Goal: Task Accomplishment & Management: Manage account settings

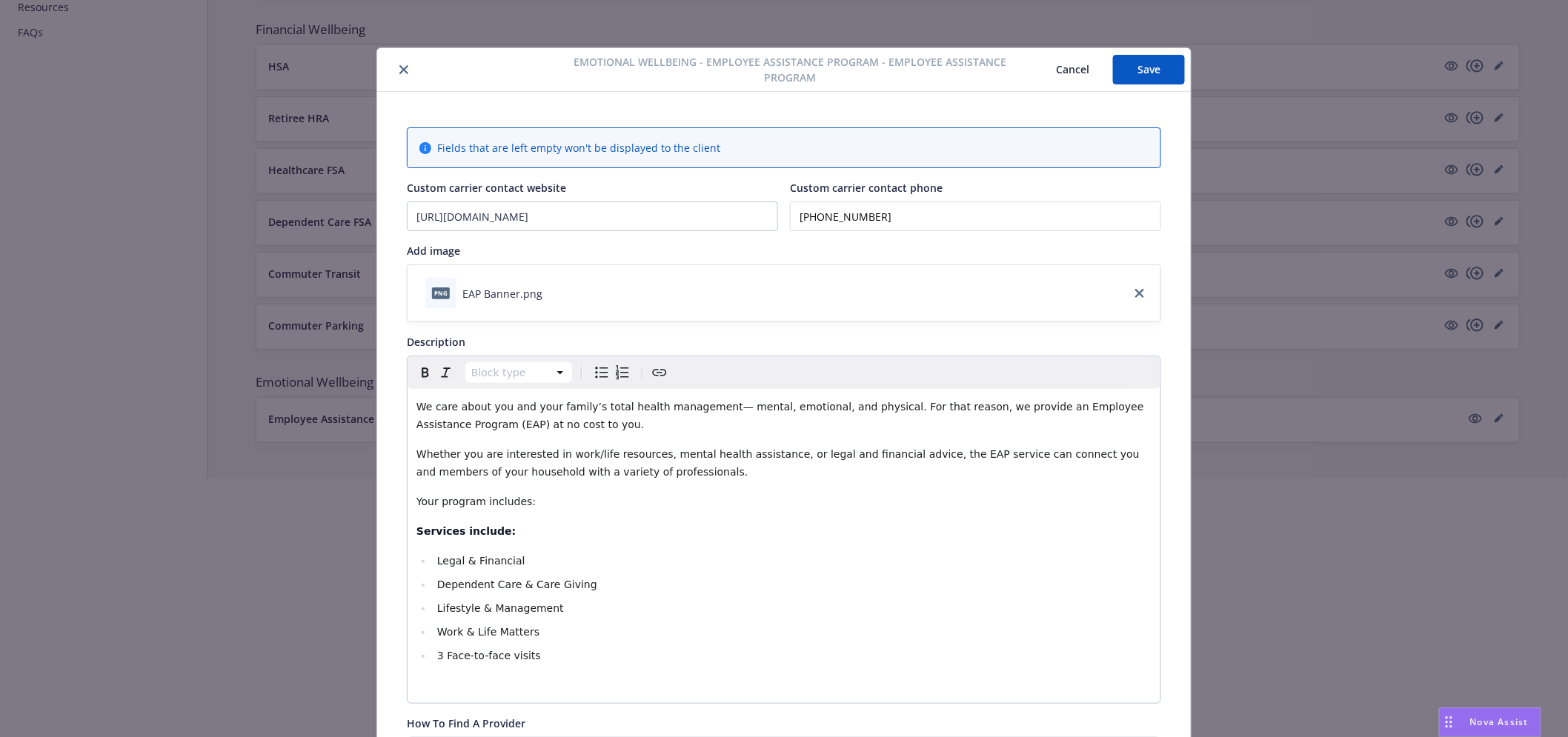
scroll to position [297, 0]
click at [678, 535] on div at bounding box center [784, 500] width 1568 height 95
click at [403, 67] on button "close" at bounding box center [403, 69] width 17 height 17
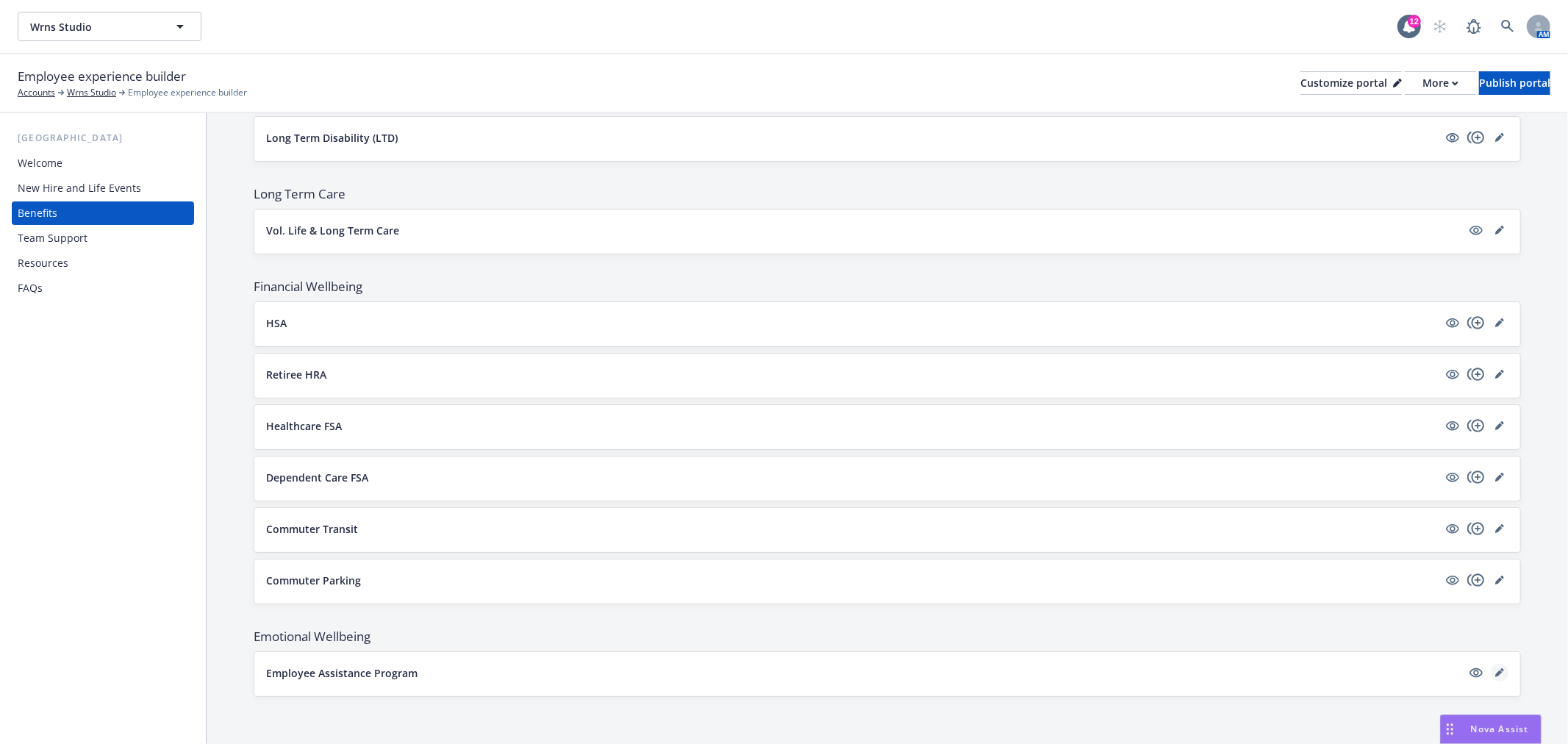
click at [1500, 669] on icon "editPencil" at bounding box center [1502, 670] width 4 height 4
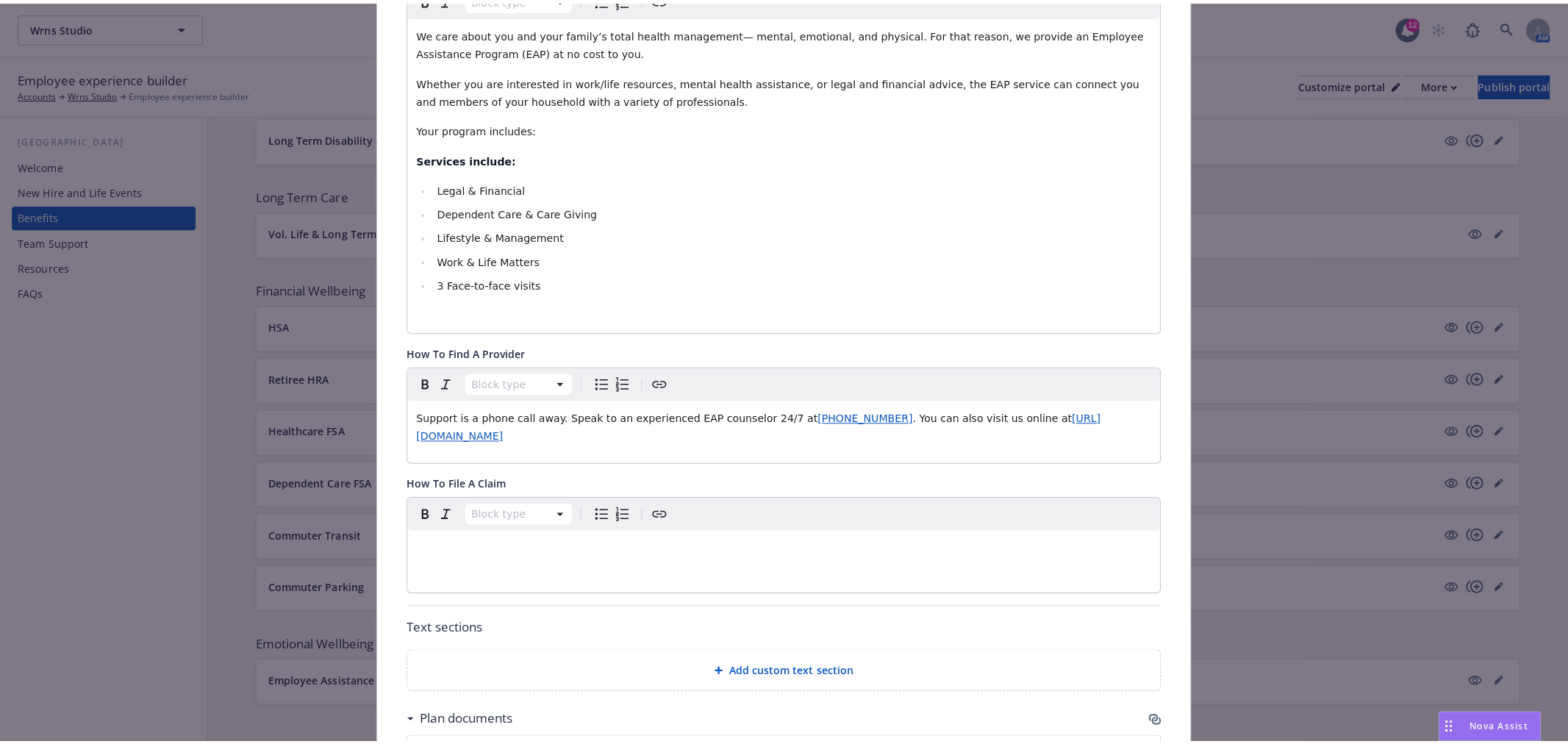
scroll to position [684, 0]
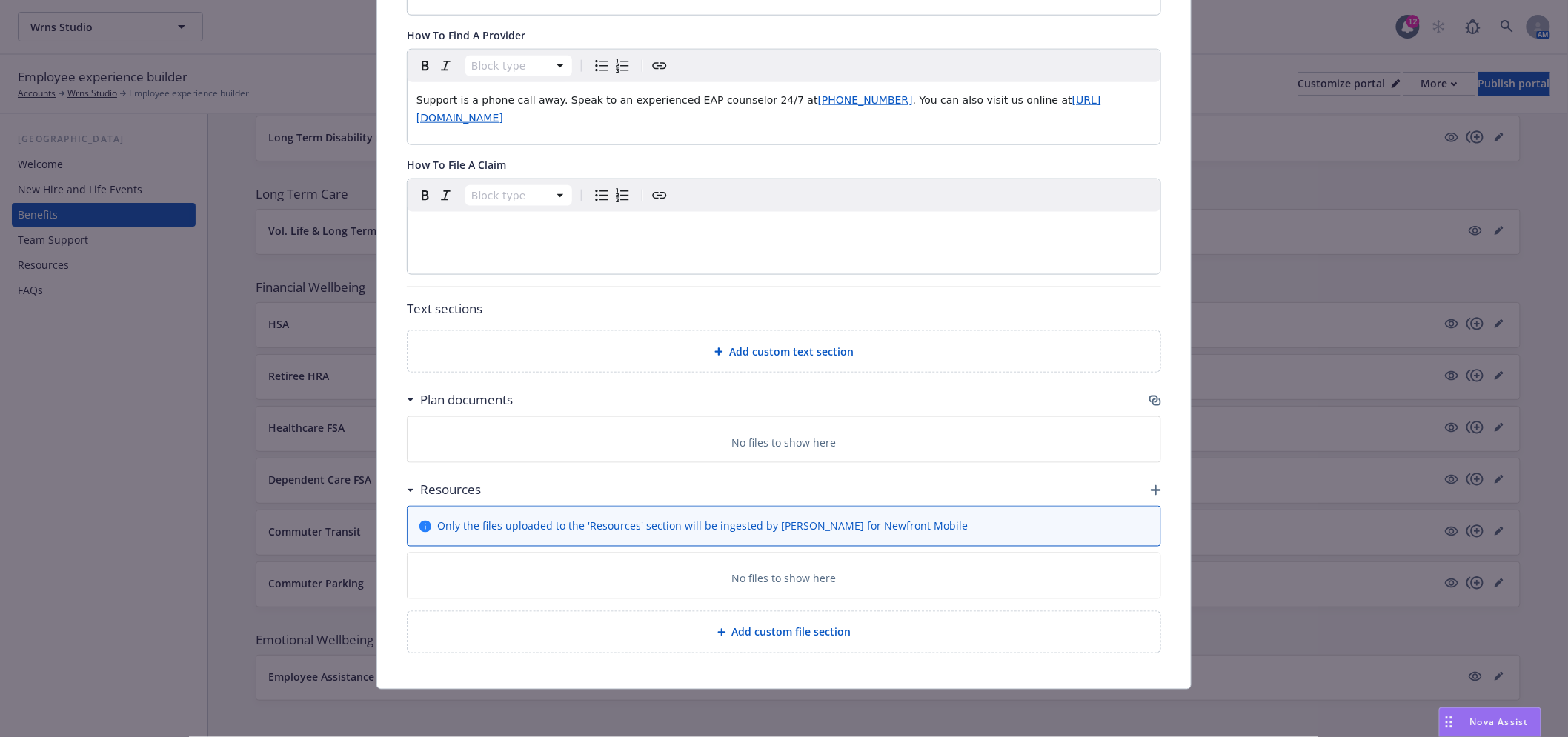
click at [1149, 398] on icon "button" at bounding box center [1155, 401] width 12 height 12
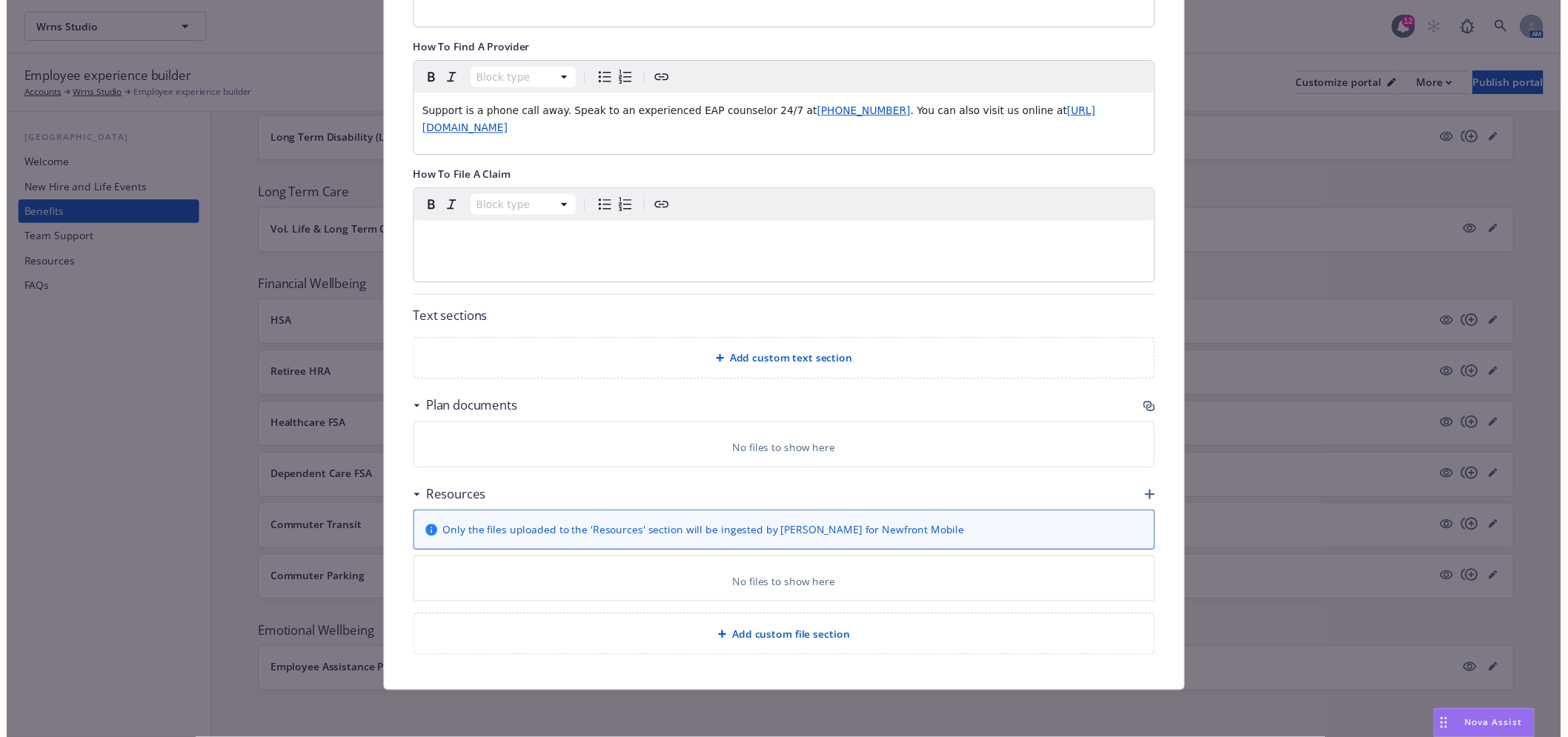
scroll to position [676, 0]
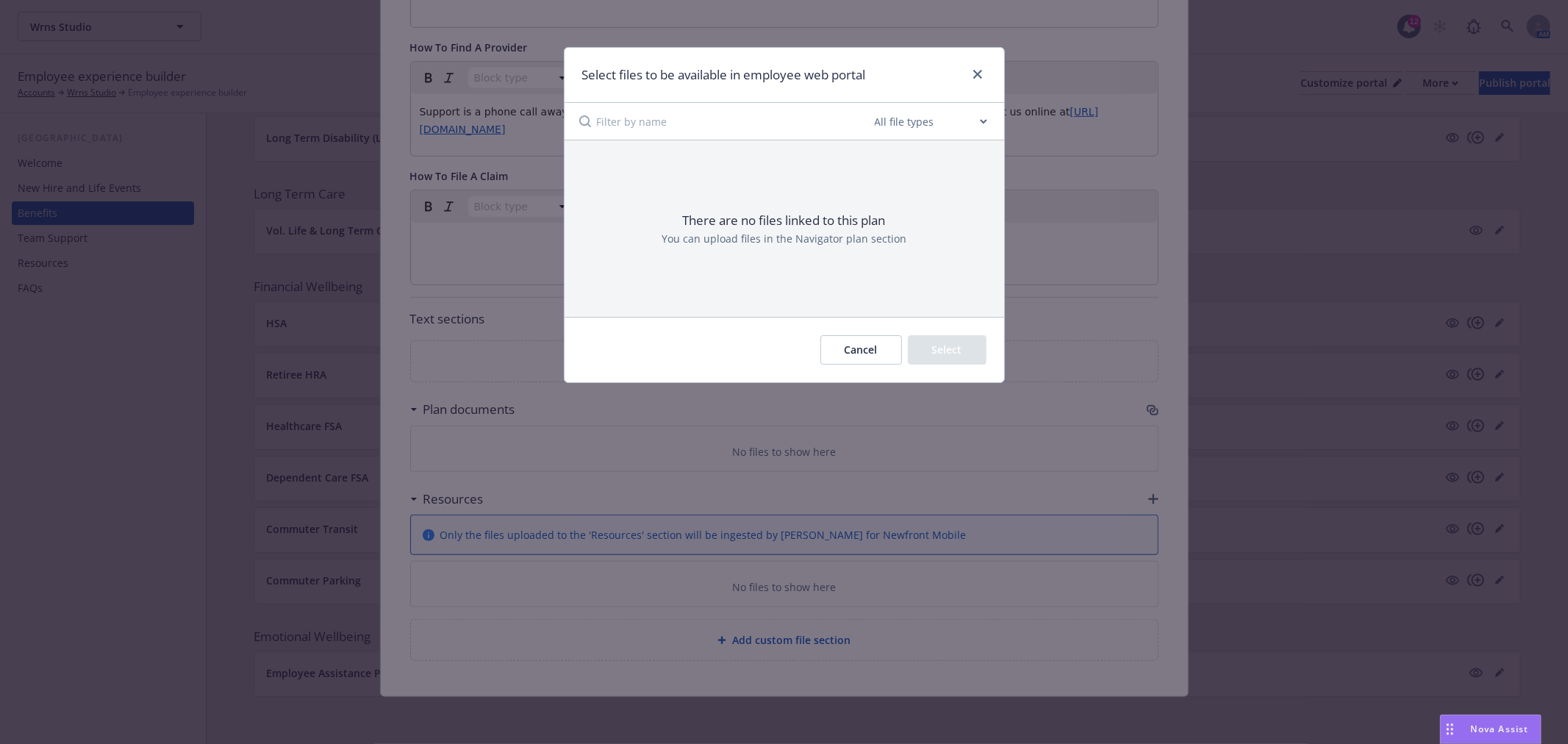
click at [869, 348] on button "Cancel" at bounding box center [861, 350] width 81 height 29
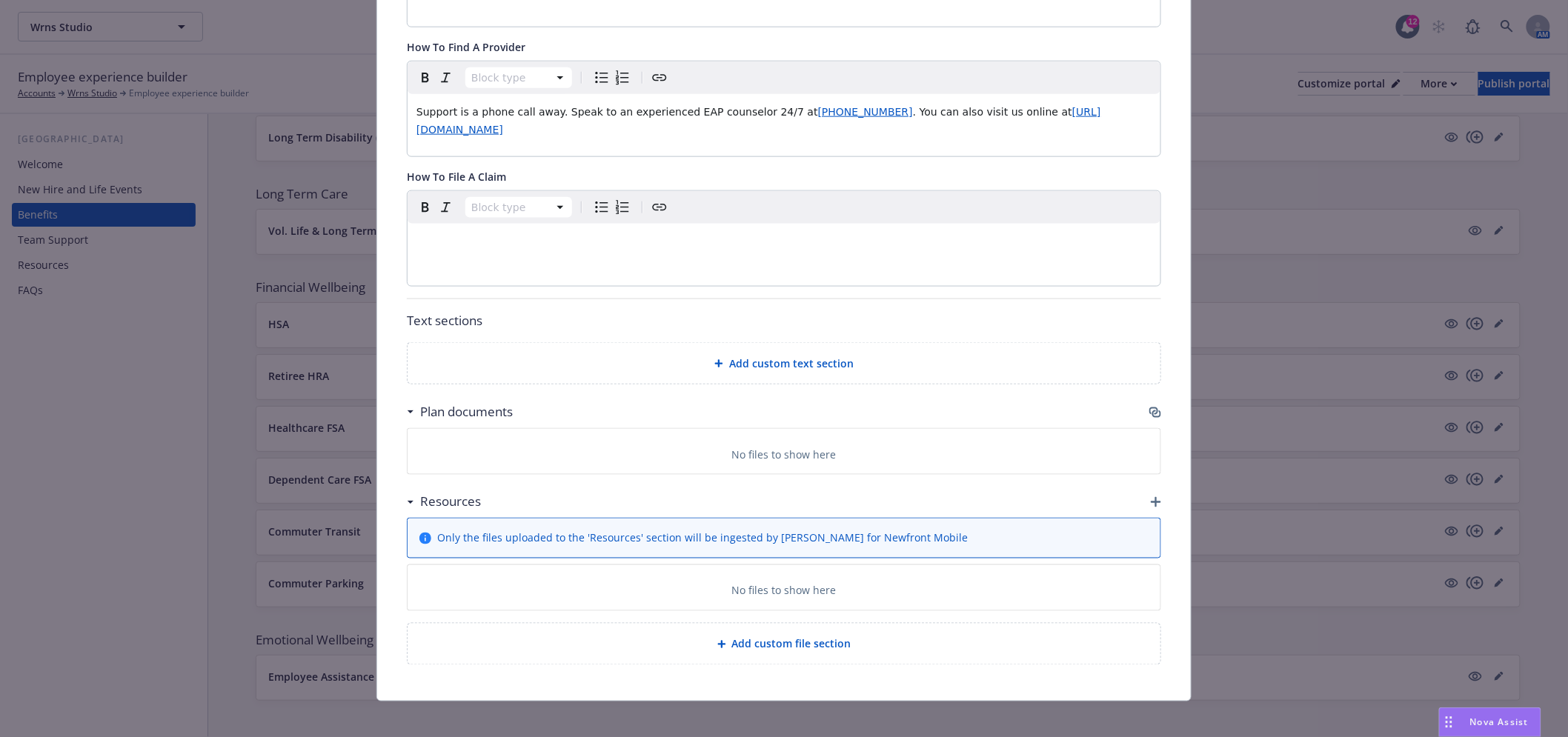
click at [1152, 409] on icon "button" at bounding box center [1155, 413] width 12 height 12
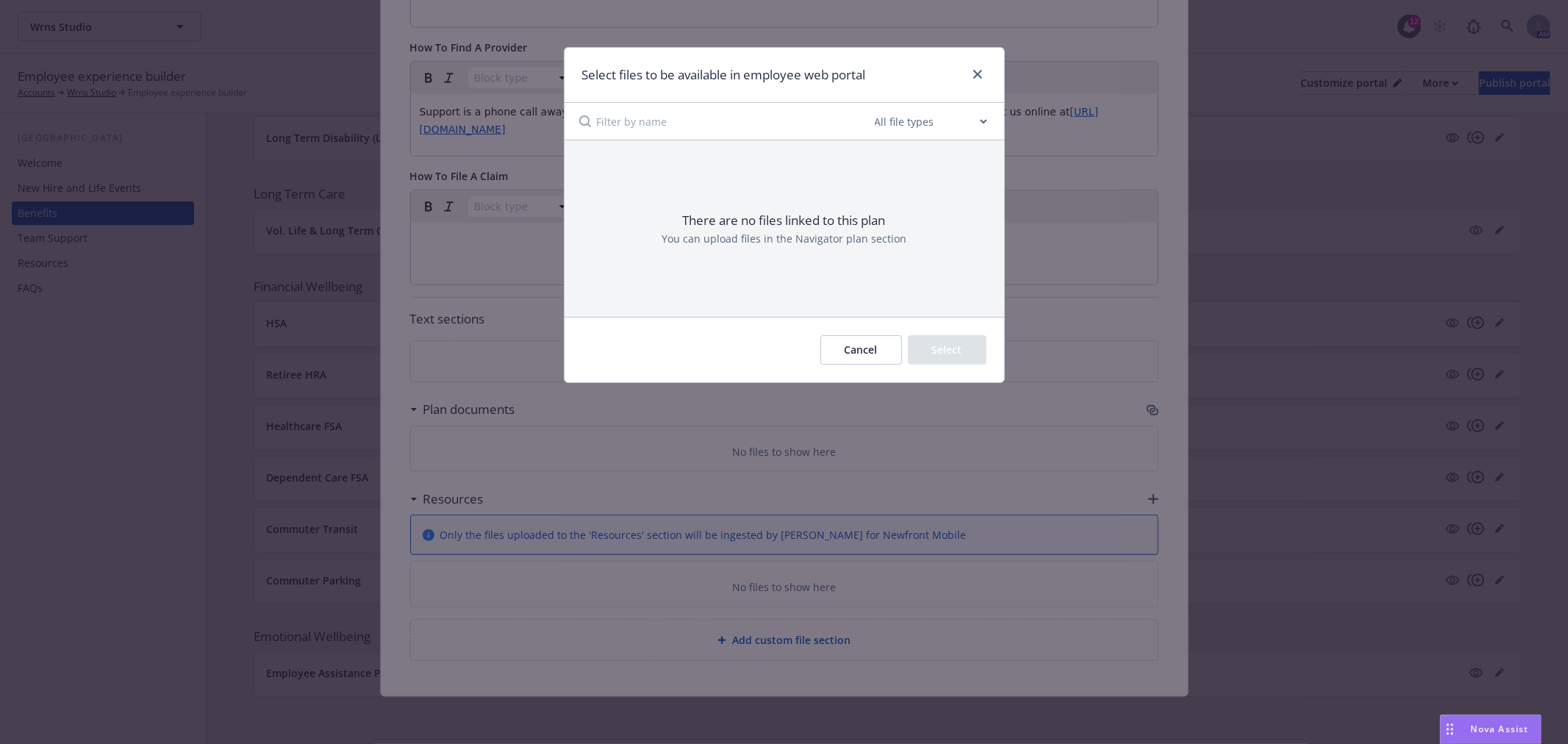
click at [853, 348] on button "Cancel" at bounding box center [861, 350] width 81 height 29
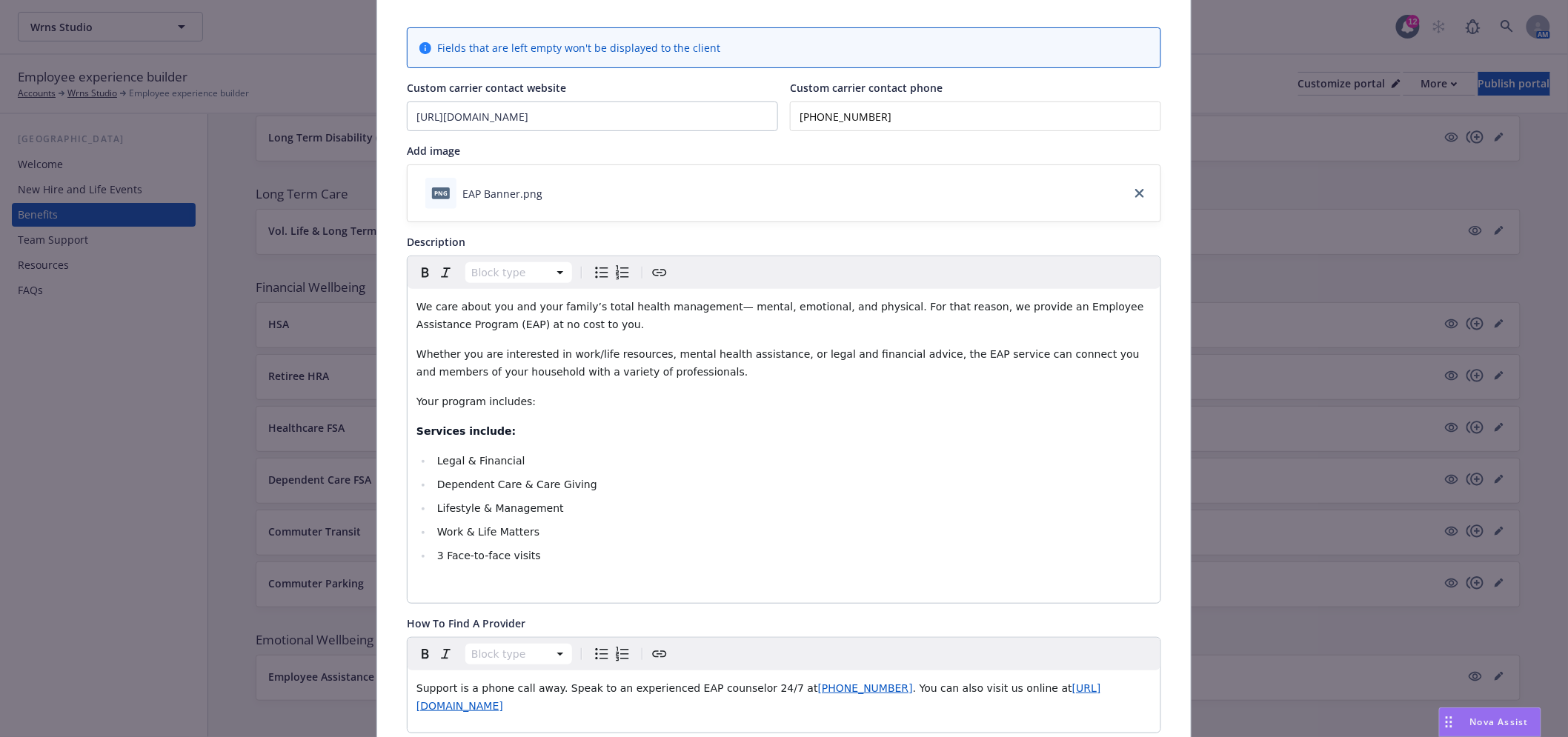
scroll to position [0, 0]
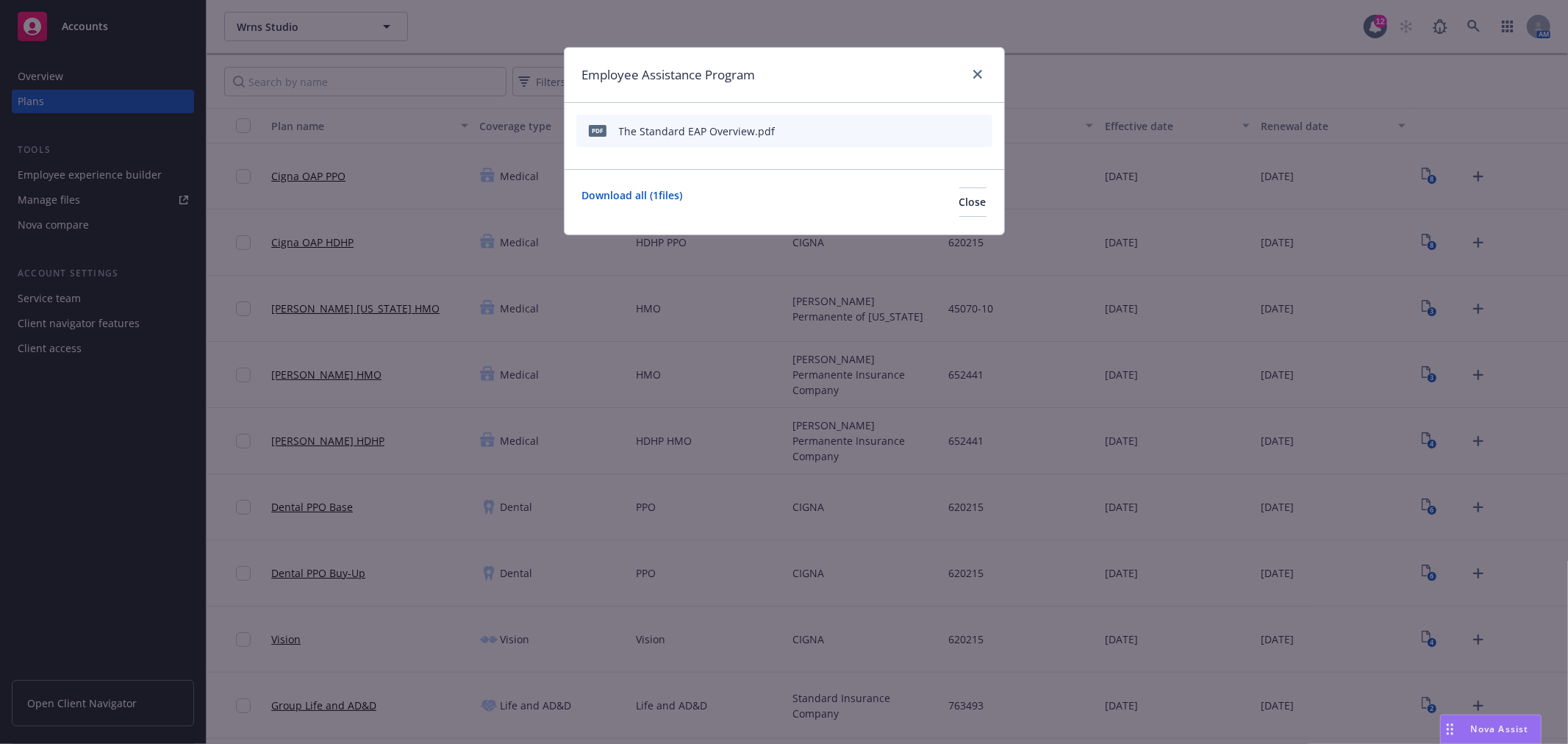
scroll to position [723, 0]
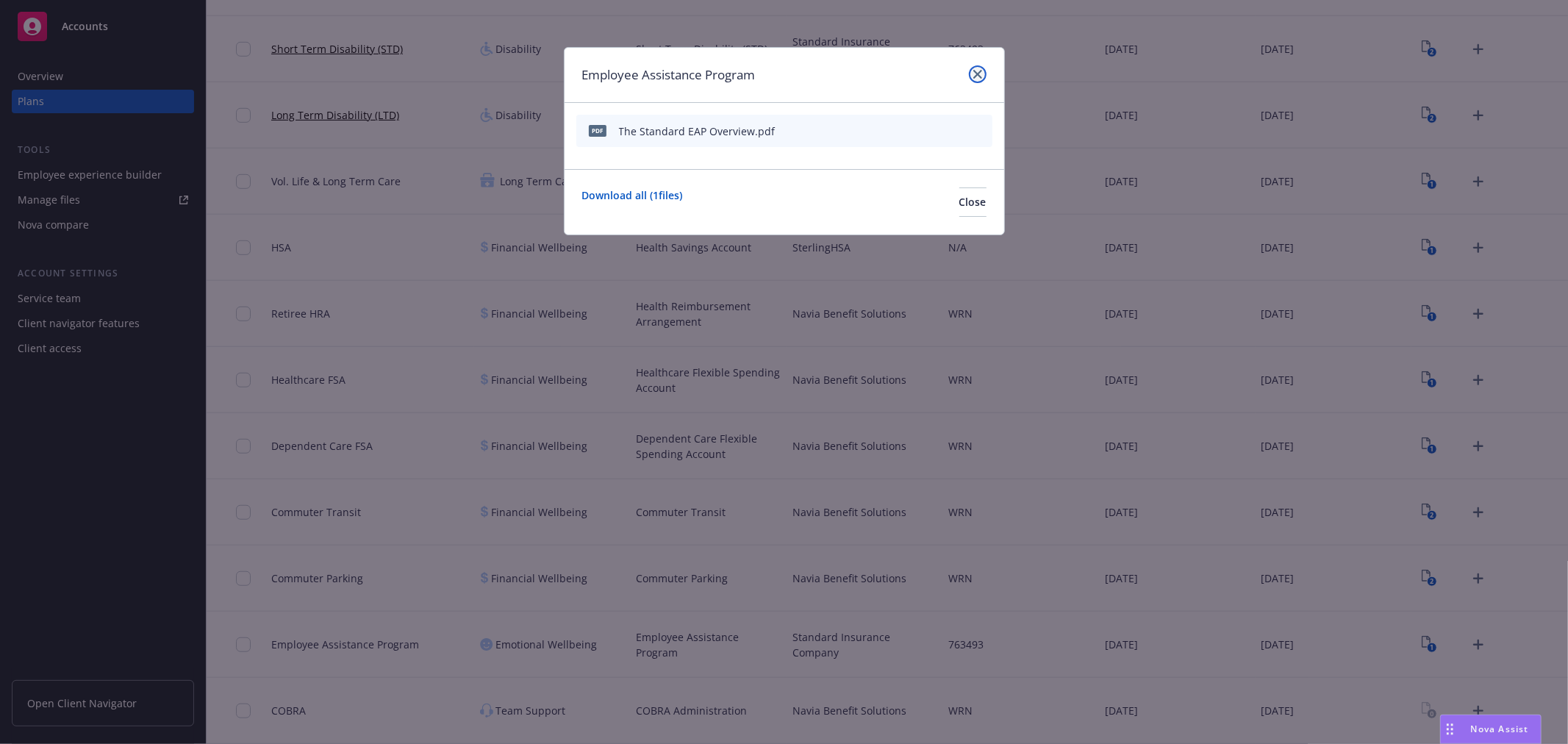
click at [973, 74] on icon "close" at bounding box center [978, 75] width 9 height 9
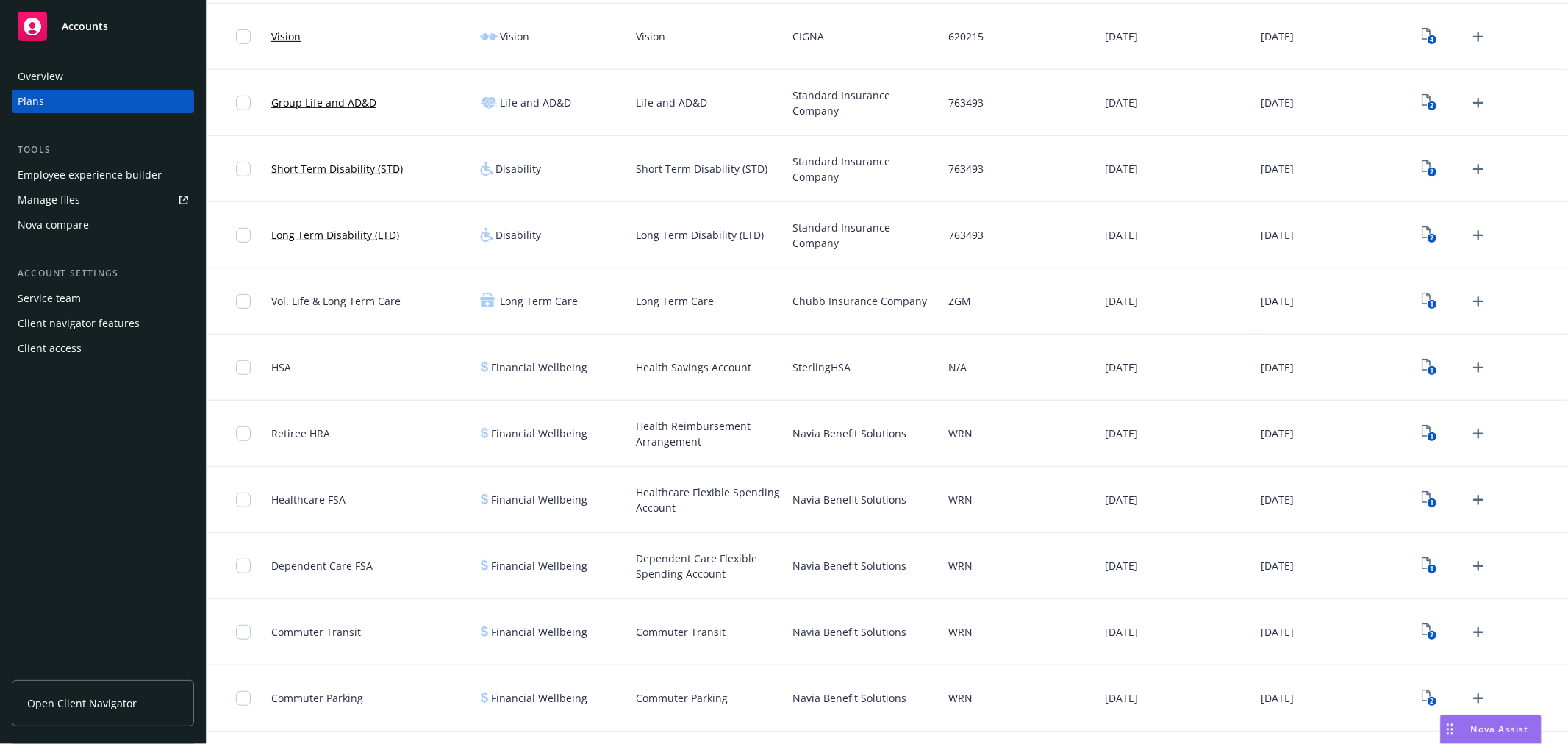
scroll to position [723, 0]
